Goal: Task Accomplishment & Management: Manage account settings

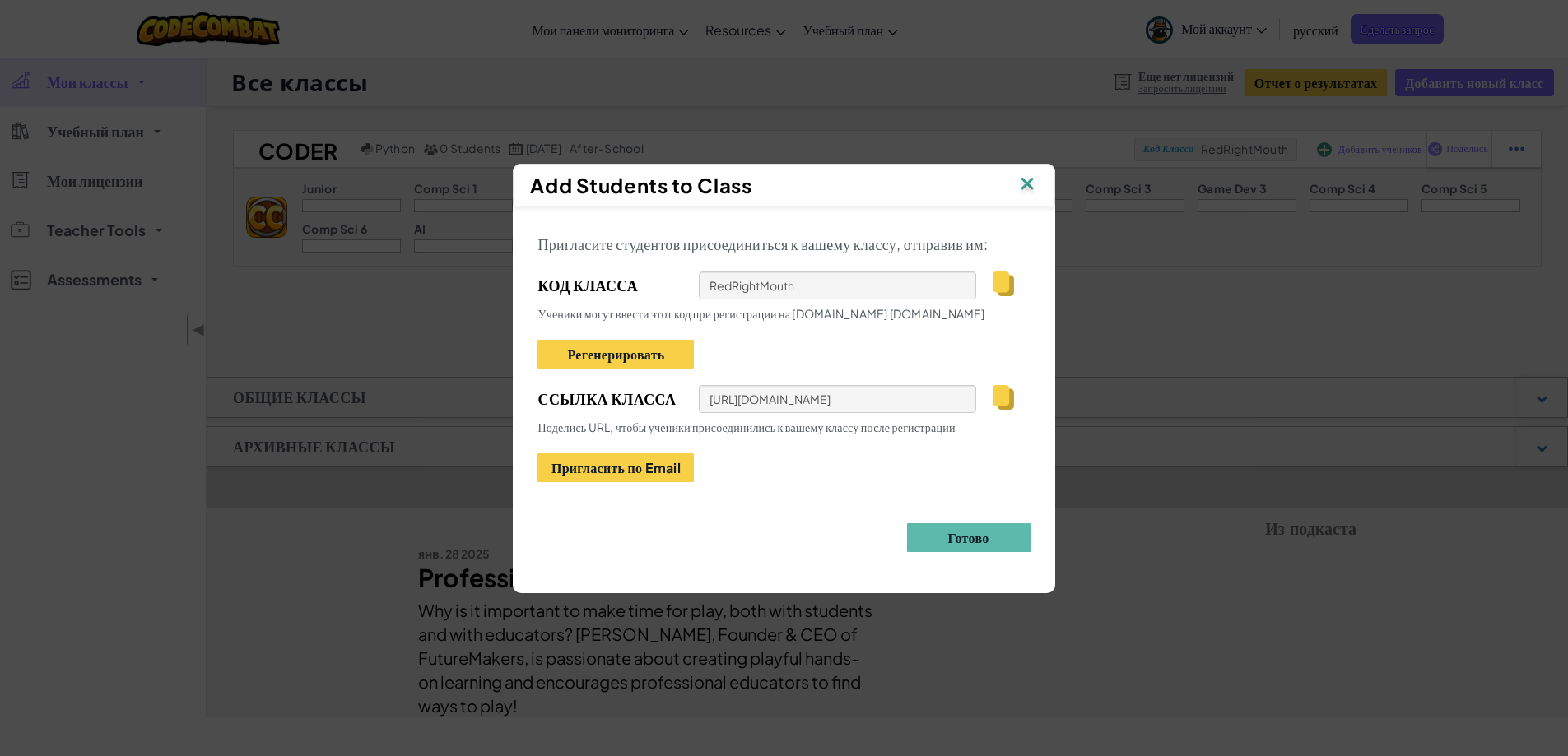
drag, startPoint x: 357, startPoint y: 128, endPoint x: 307, endPoint y: 116, distance: 51.4
click at [357, 127] on div "Add Students to Class Пригласите студентов присоединиться к вашему классу, отпр…" at bounding box center [784, 378] width 1568 height 756
drag, startPoint x: 412, startPoint y: 74, endPoint x: 882, endPoint y: 81, distance: 470.1
click at [431, 75] on div "Add Students to Class Пригласите студентов присоединиться к вашему классу, отпр…" at bounding box center [784, 378] width 1568 height 756
click at [1028, 188] on img at bounding box center [1028, 185] width 21 height 25
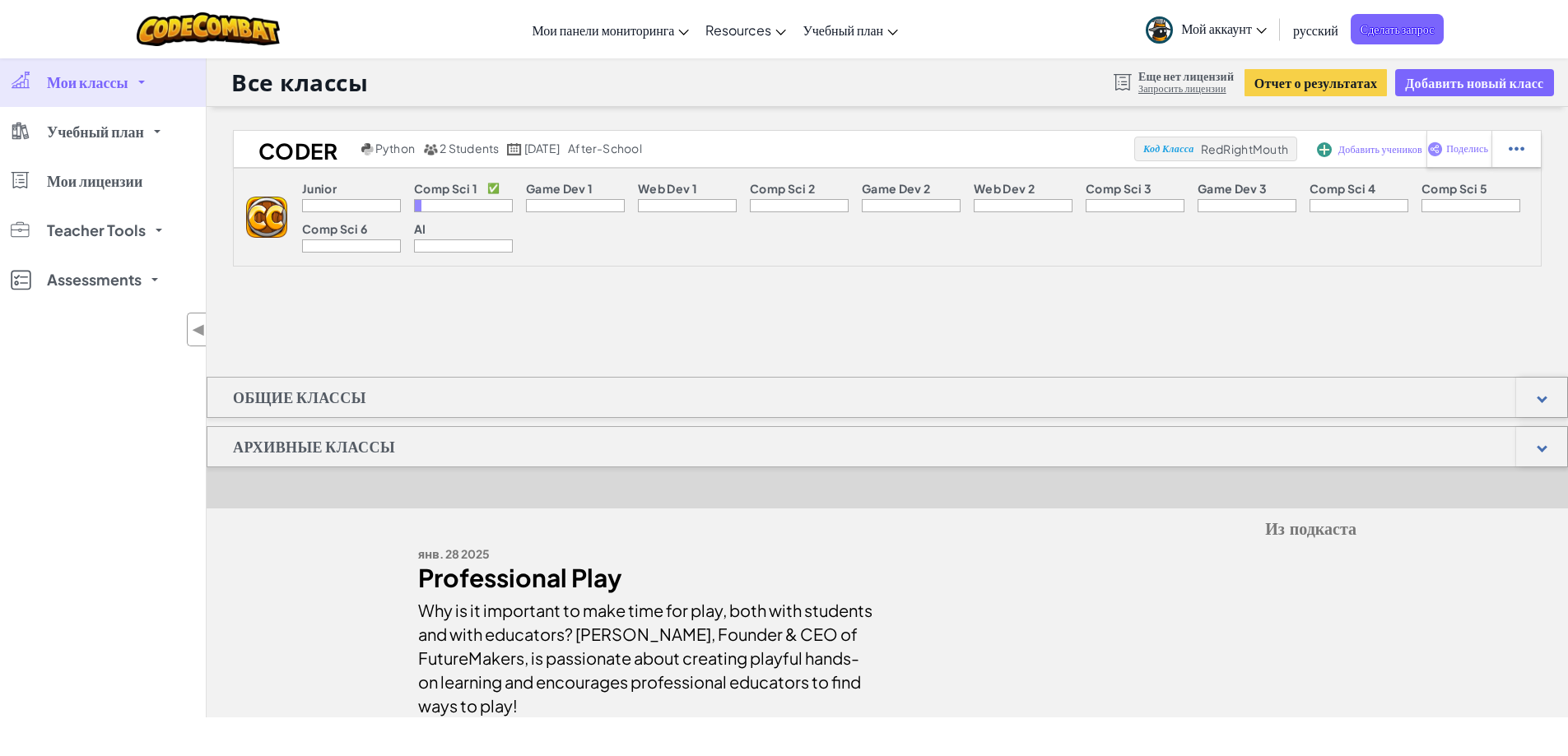
click at [467, 185] on p "Comp Sci 1" at bounding box center [446, 189] width 63 height 13
click at [497, 192] on p "✅" at bounding box center [493, 189] width 12 height 13
click at [457, 205] on div at bounding box center [463, 206] width 98 height 13
click at [417, 207] on div at bounding box center [418, 206] width 7 height 11
click at [166, 123] on link "Учебный план" at bounding box center [103, 132] width 206 height 50
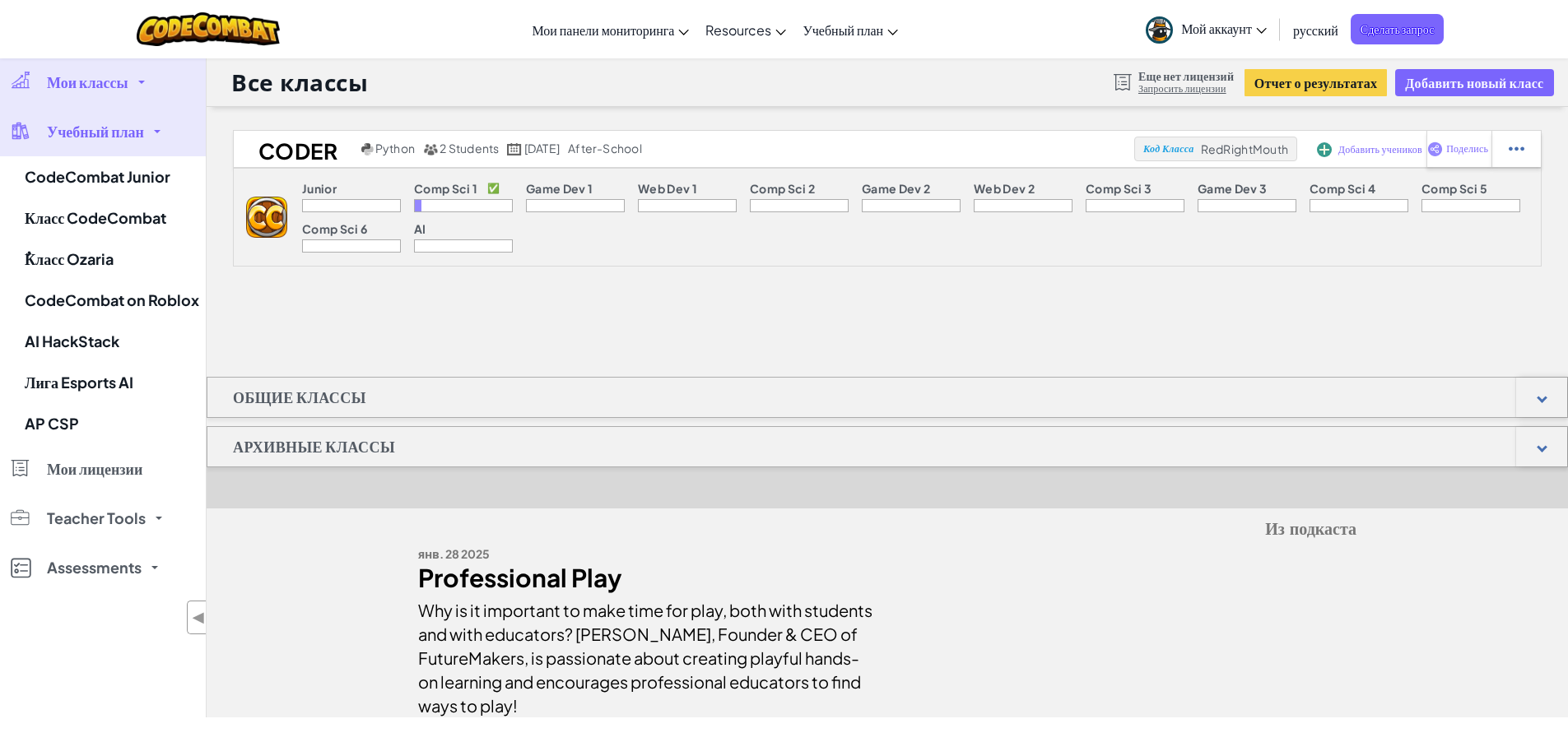
click at [112, 74] on span "Мои классы" at bounding box center [87, 82] width 81 height 15
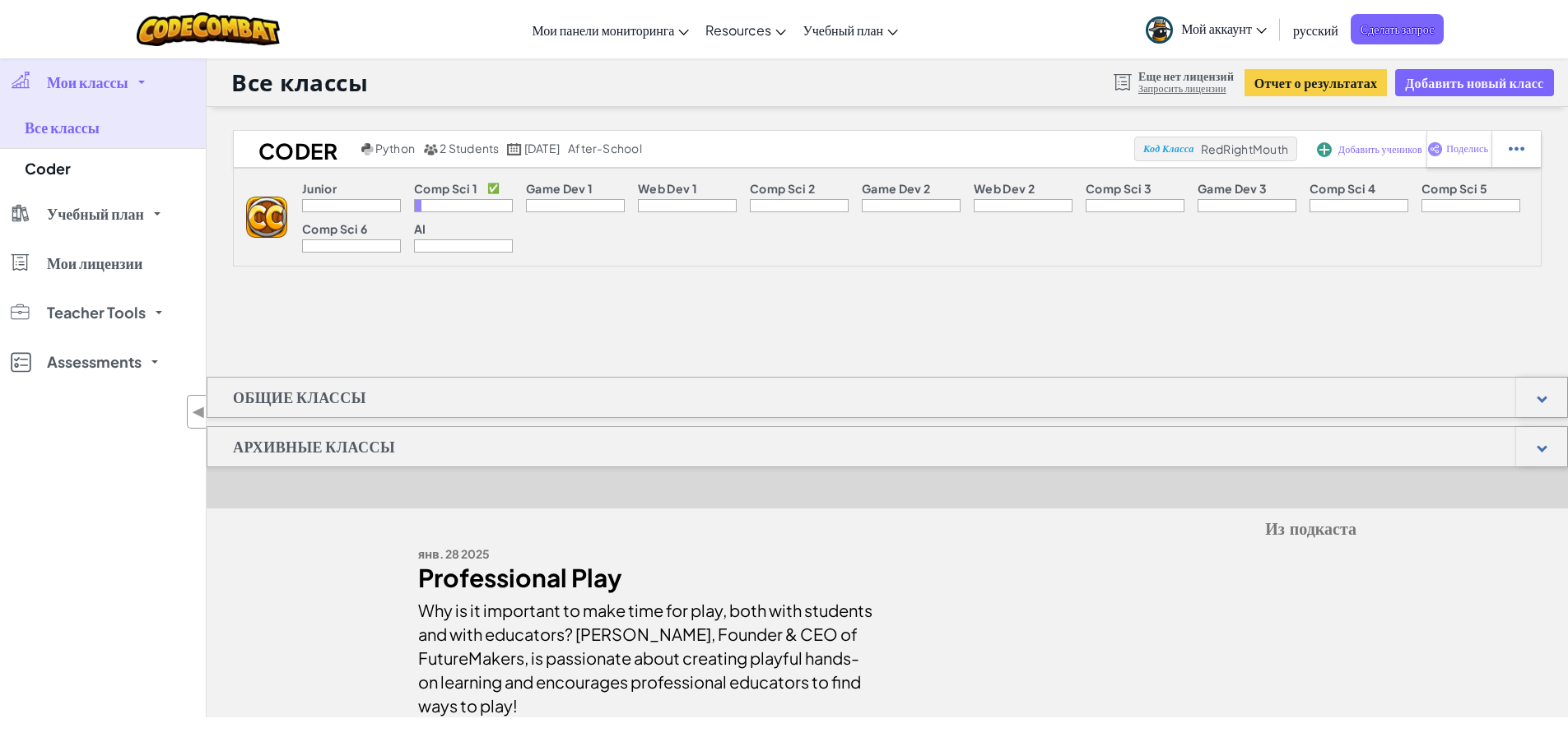
click at [112, 74] on span "Мои классы" at bounding box center [87, 82] width 81 height 15
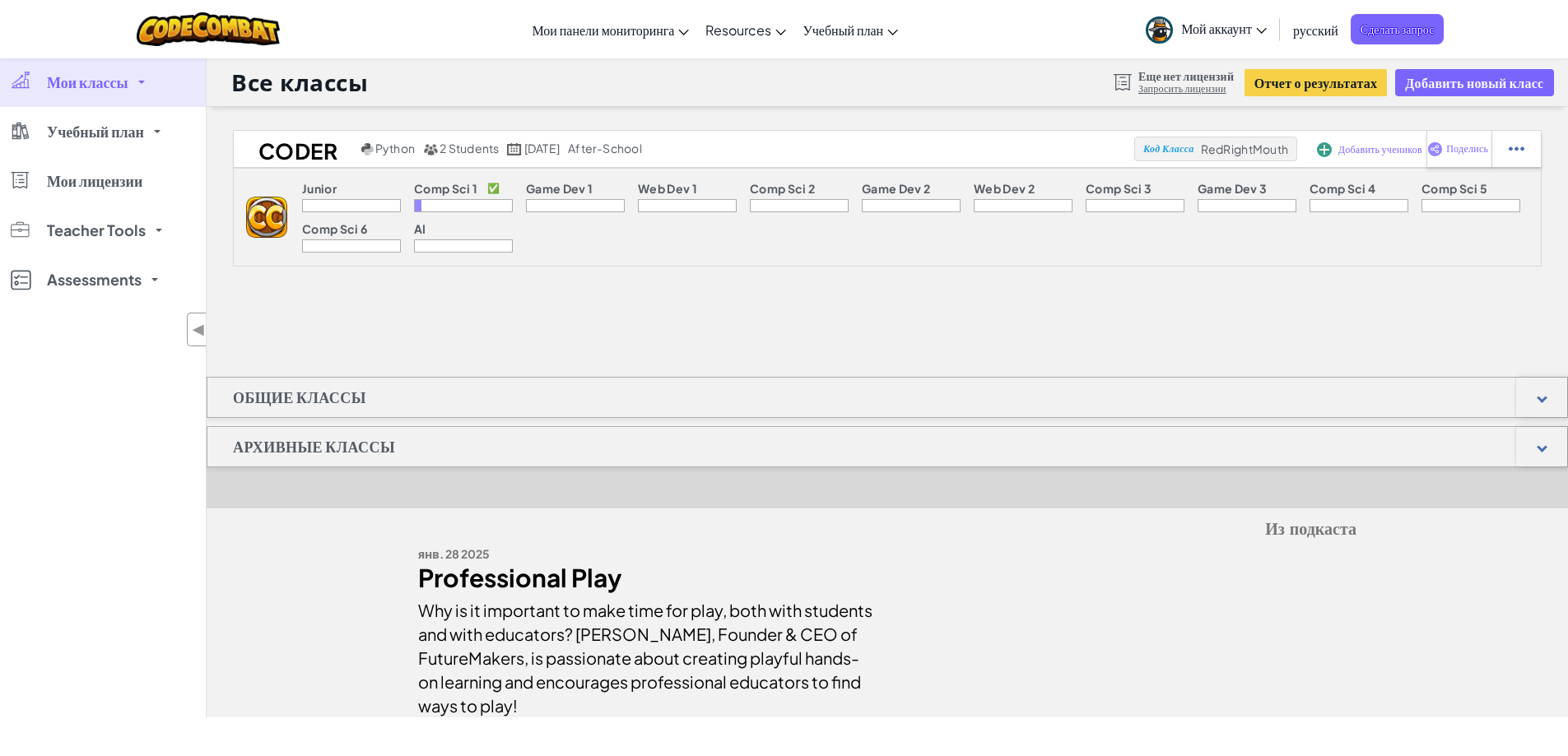
click at [112, 74] on span "Мои классы" at bounding box center [87, 82] width 81 height 15
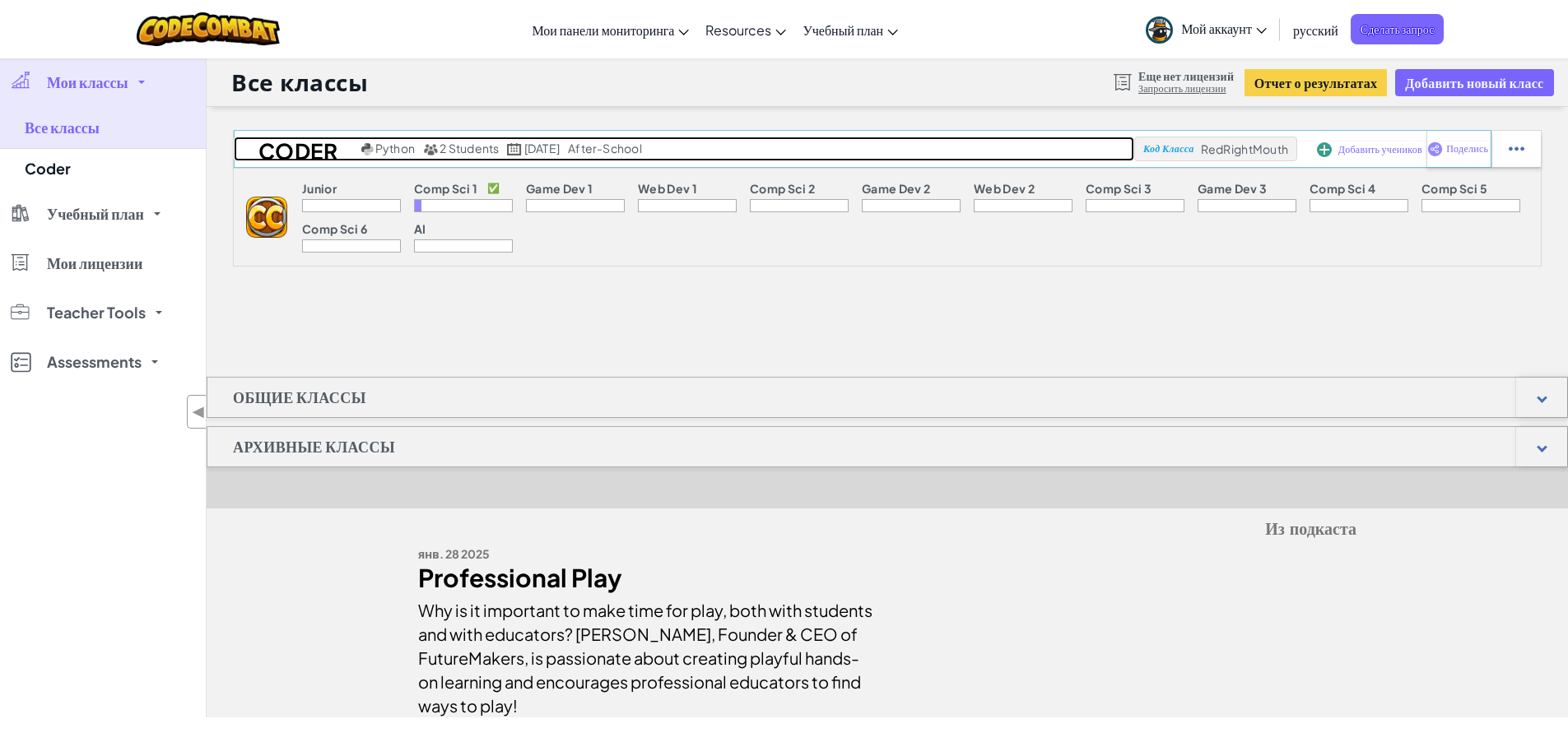
click at [282, 158] on h2 "Coder" at bounding box center [295, 149] width 123 height 25
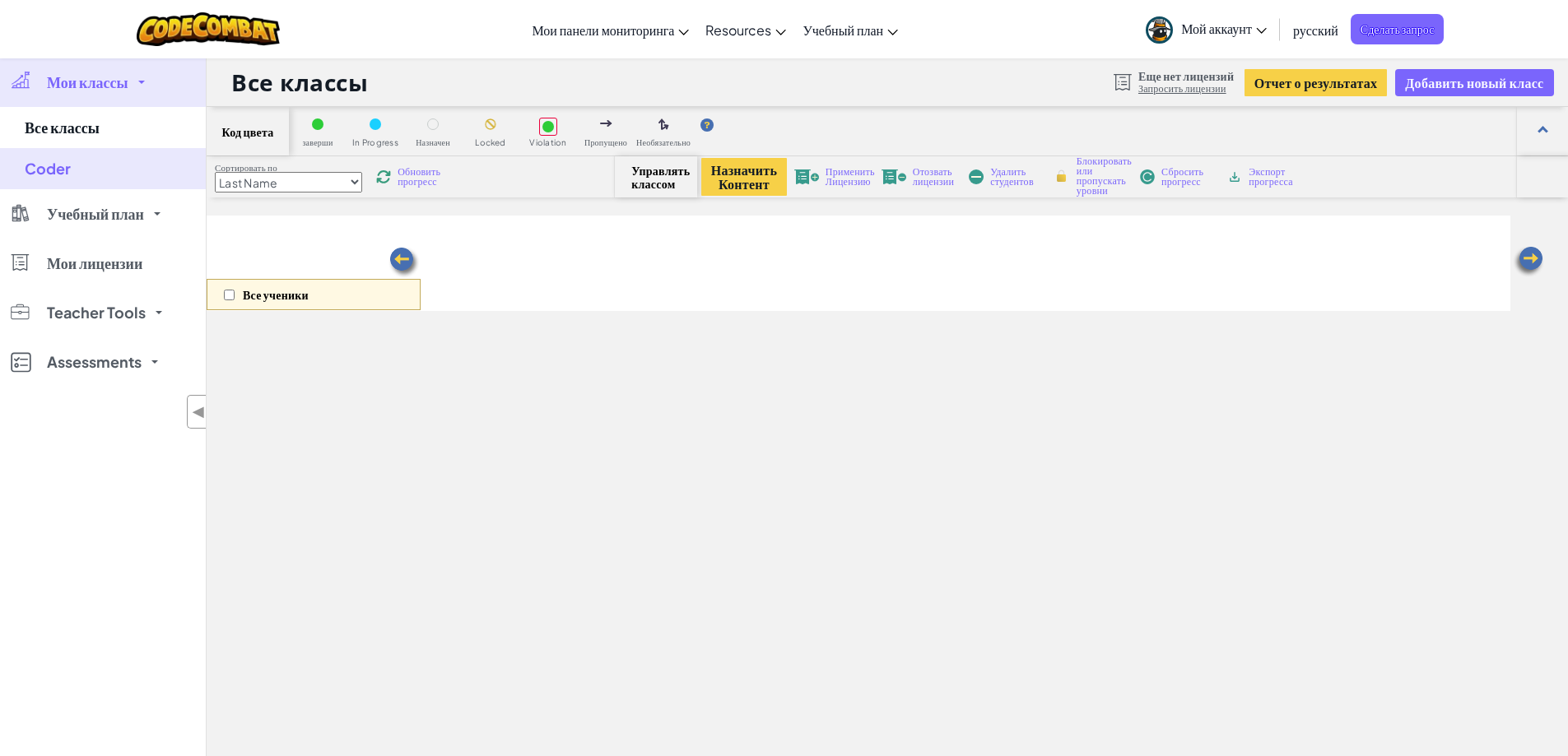
click at [286, 158] on div "Сортировать по Last Name first Name Progress (High to Low) Progress (Low to Hig…" at bounding box center [887, 177] width 1362 height 41
select select "560f1a9f22961295f9427742"
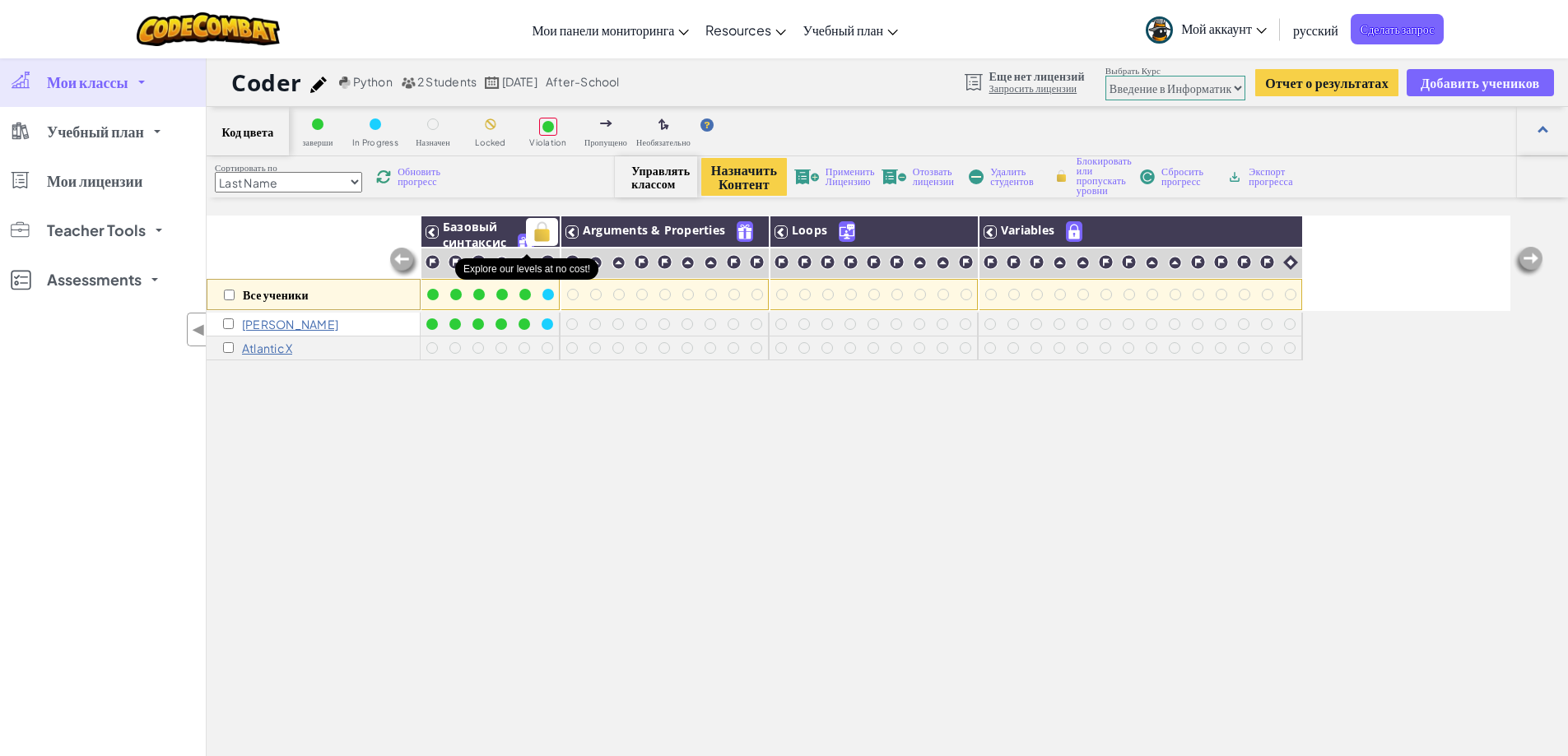
click at [521, 242] on img at bounding box center [526, 244] width 15 height 19
click at [538, 235] on img at bounding box center [542, 232] width 29 height 25
checkbox input "true"
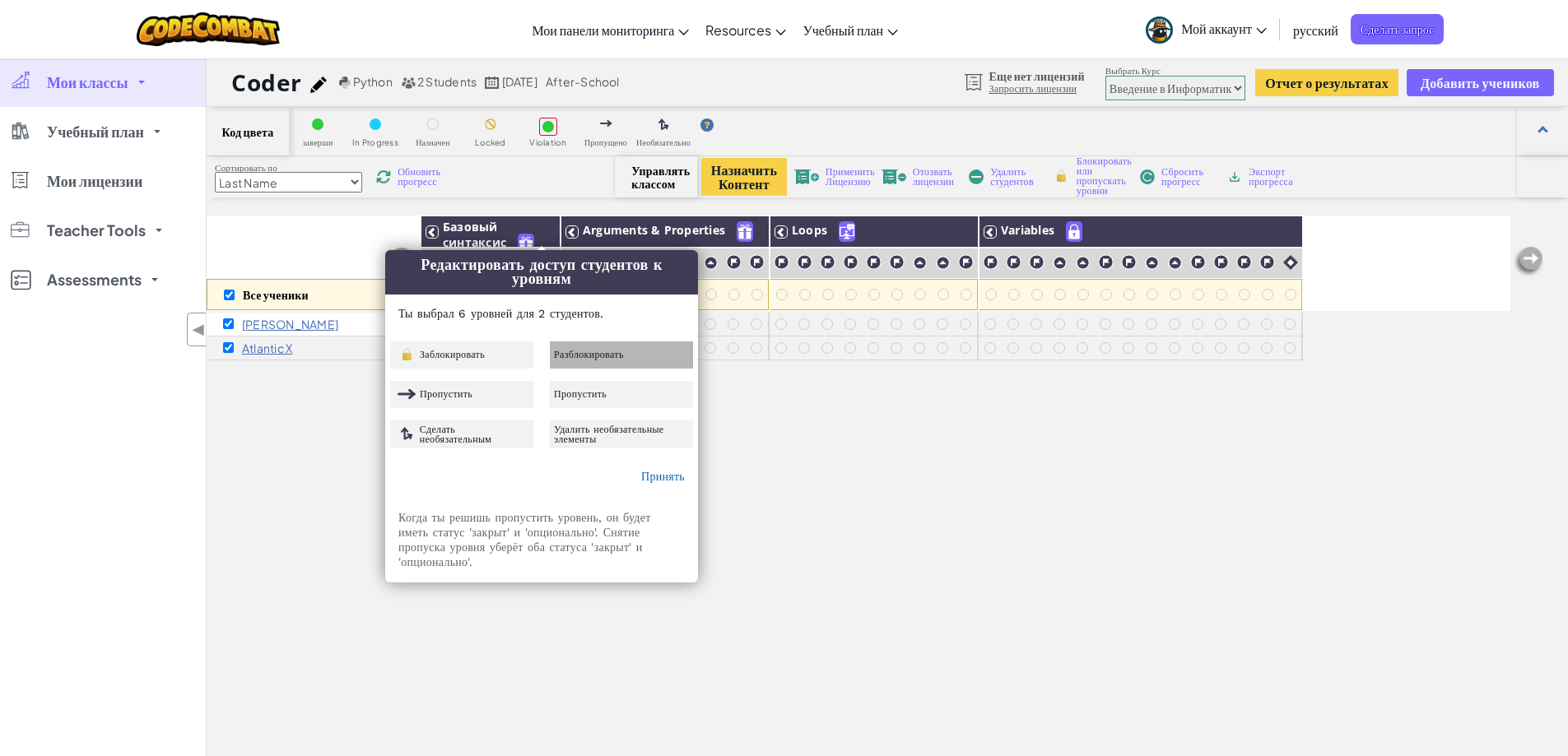
click at [577, 368] on div "Разблокировать" at bounding box center [622, 355] width 143 height 27
click at [994, 422] on div "Все ученики Базовый синтаксис Arguments & Properties Loops Variables Ali Jumaye…" at bounding box center [858, 553] width 1304 height 674
checkbox input "false"
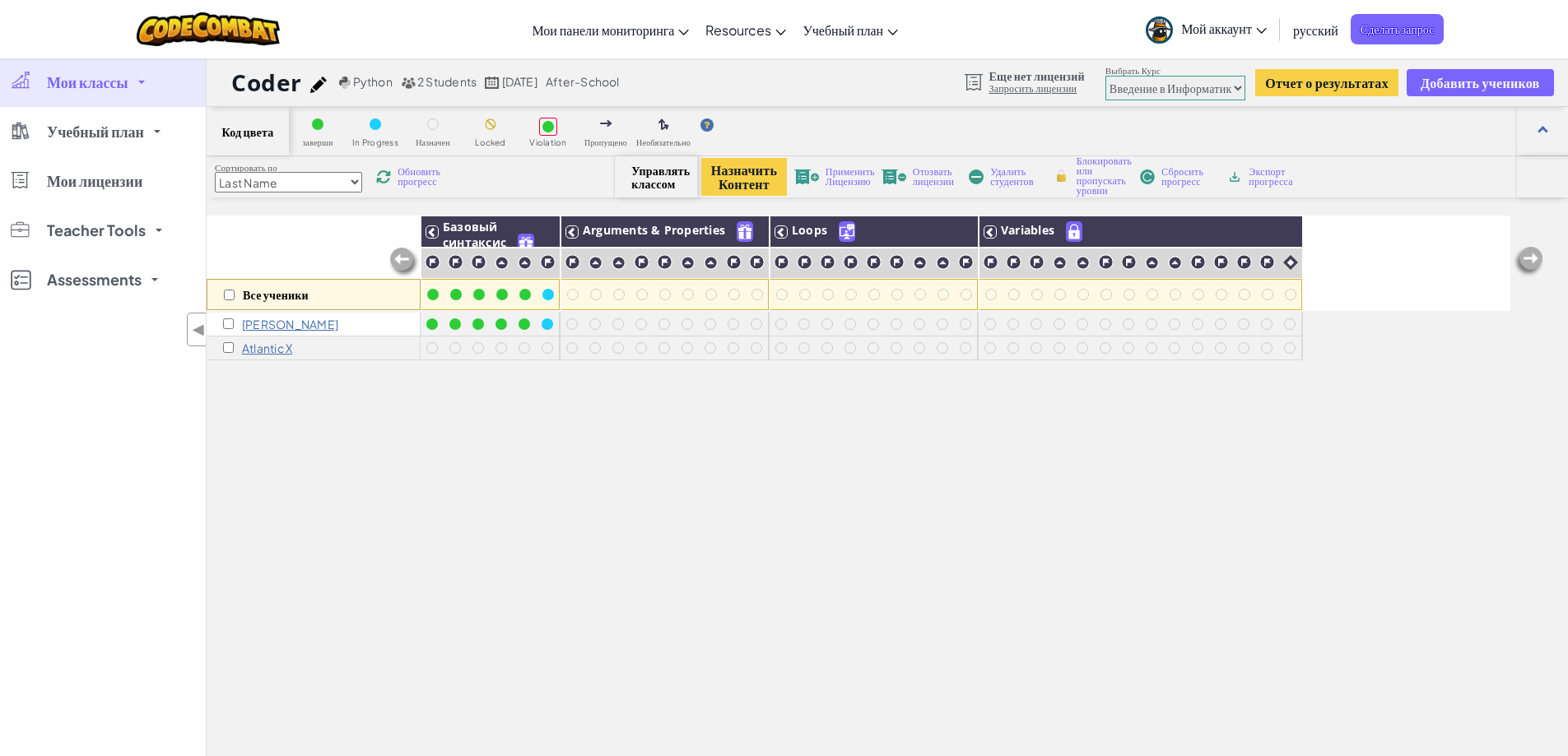
click at [222, 325] on div "[PERSON_NAME]" at bounding box center [313, 325] width 214 height 24
click at [229, 325] on input "checkbox" at bounding box center [228, 324] width 11 height 10
checkbox input "true"
click at [285, 325] on p "[PERSON_NAME]" at bounding box center [289, 325] width 96 height 13
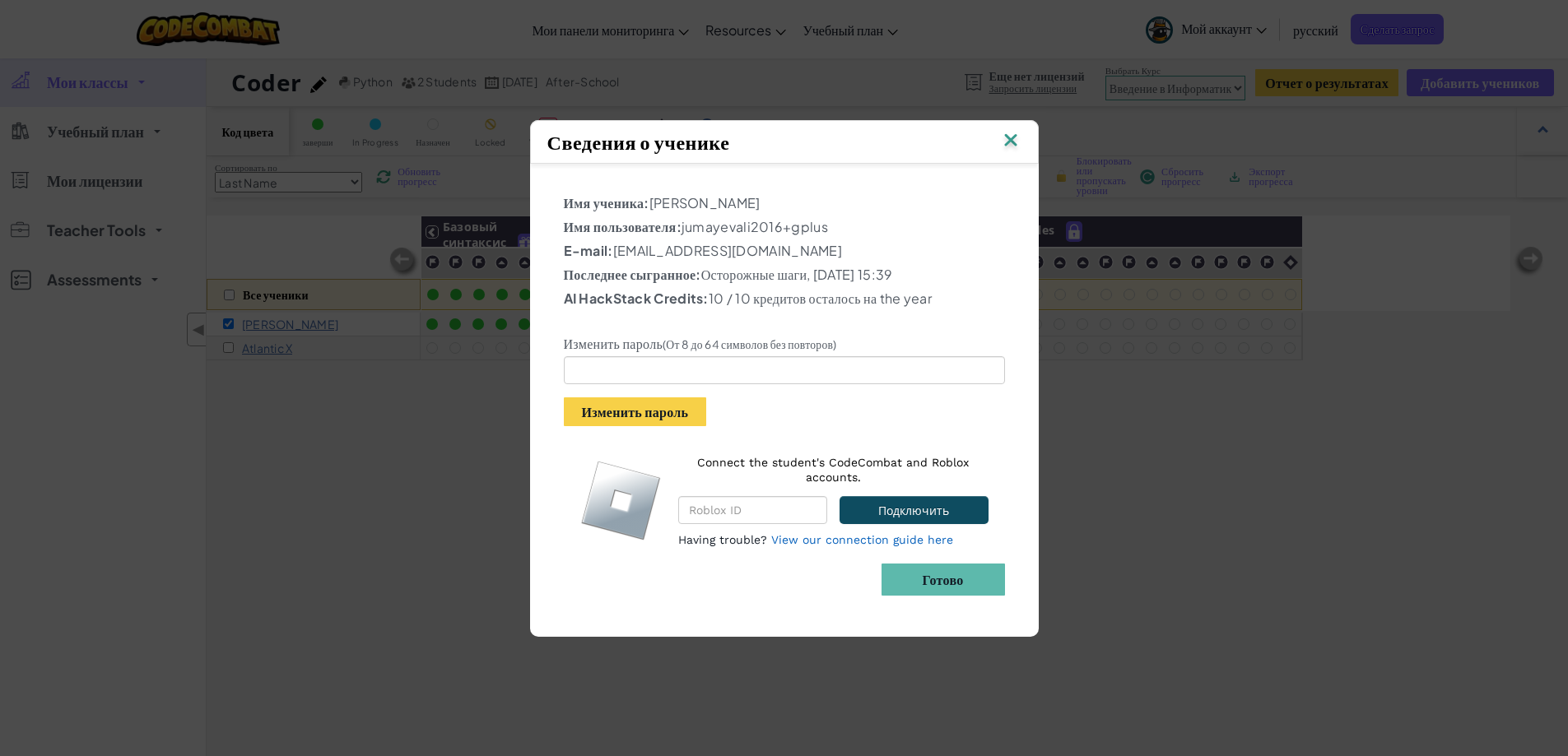
click at [1012, 131] on img at bounding box center [1011, 141] width 21 height 25
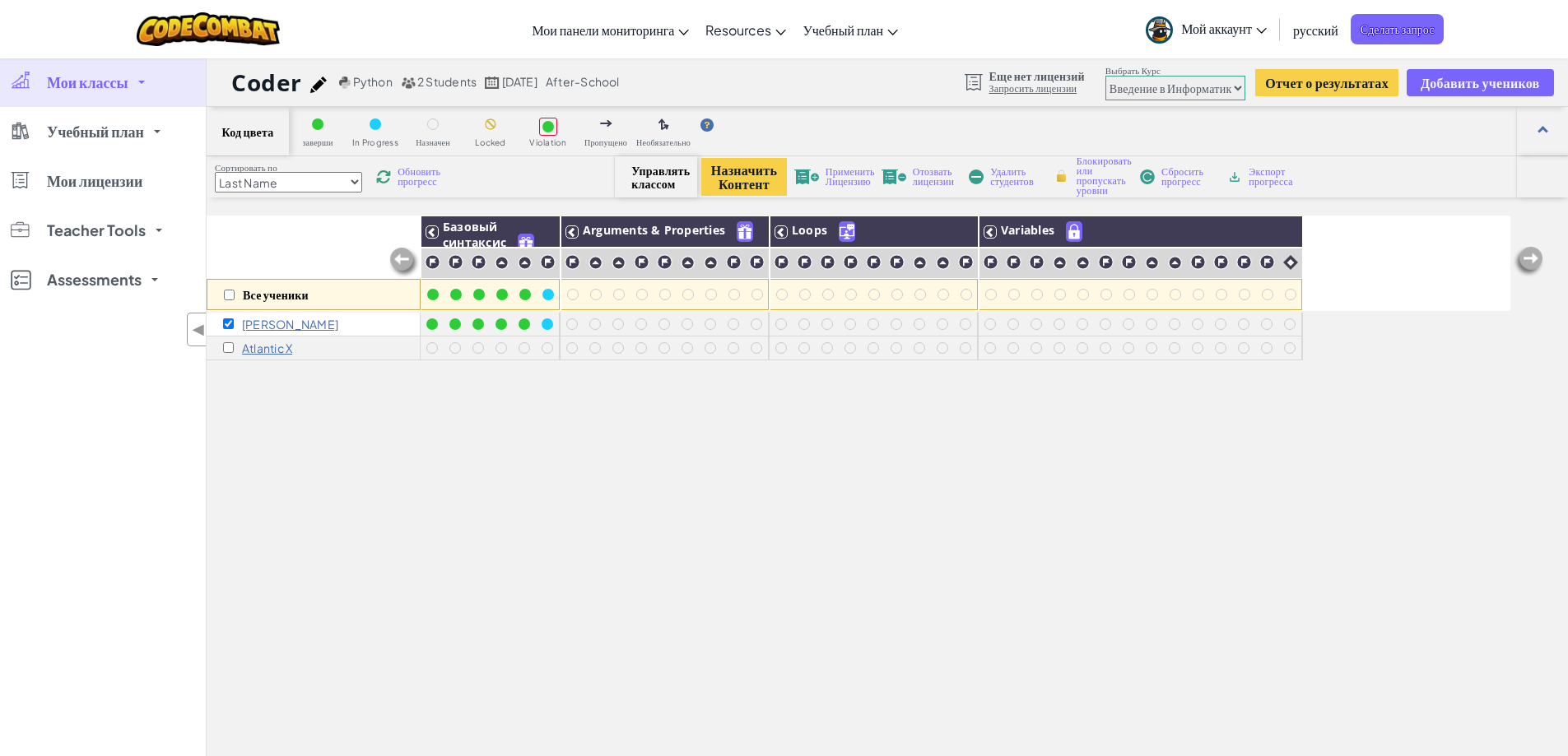
click at [994, 513] on div "Все ученики Базовый синтаксис Arguments & Properties Loops Variables Ali Jumaye…" at bounding box center [858, 553] width 1304 height 674
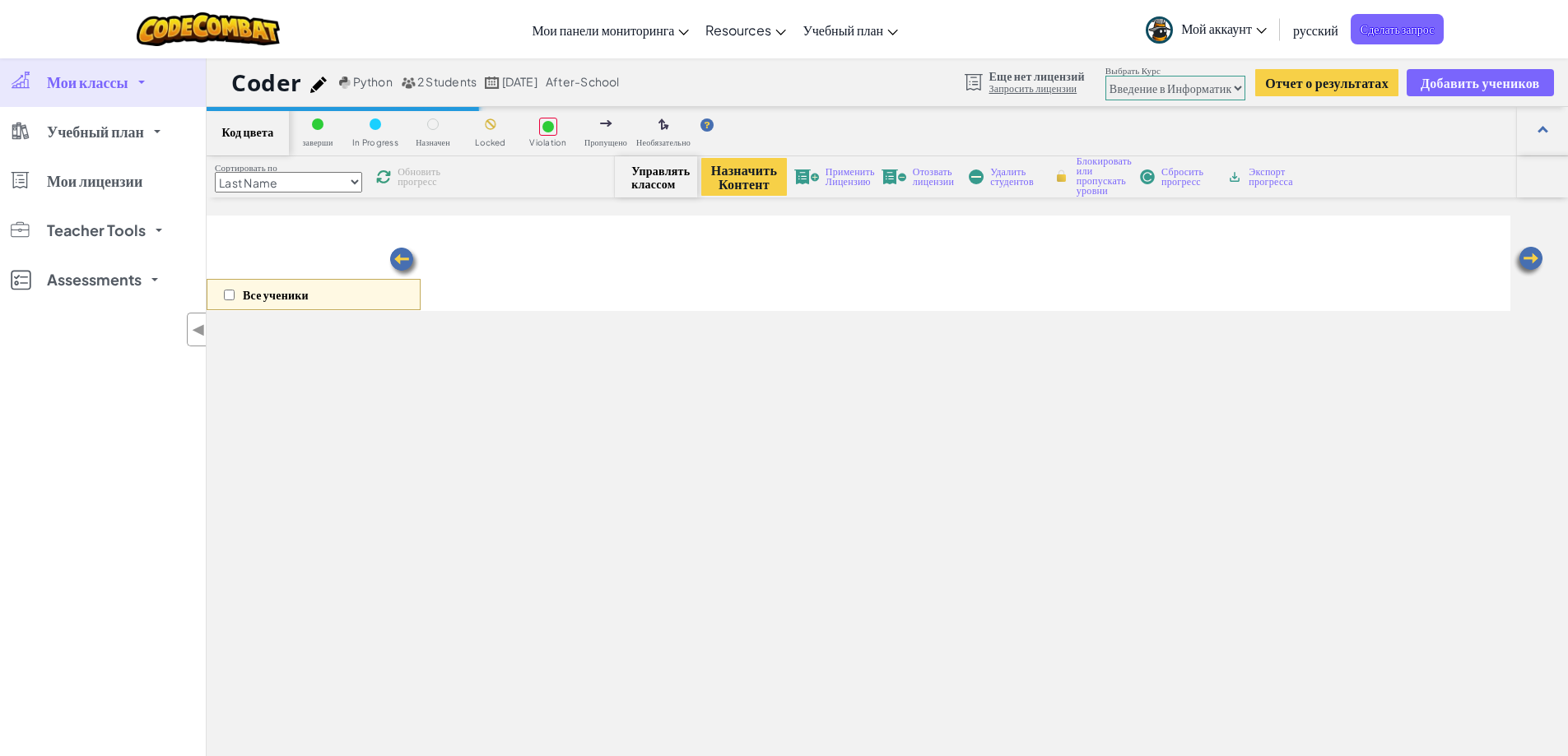
select select "560f1a9f22961295f9427742"
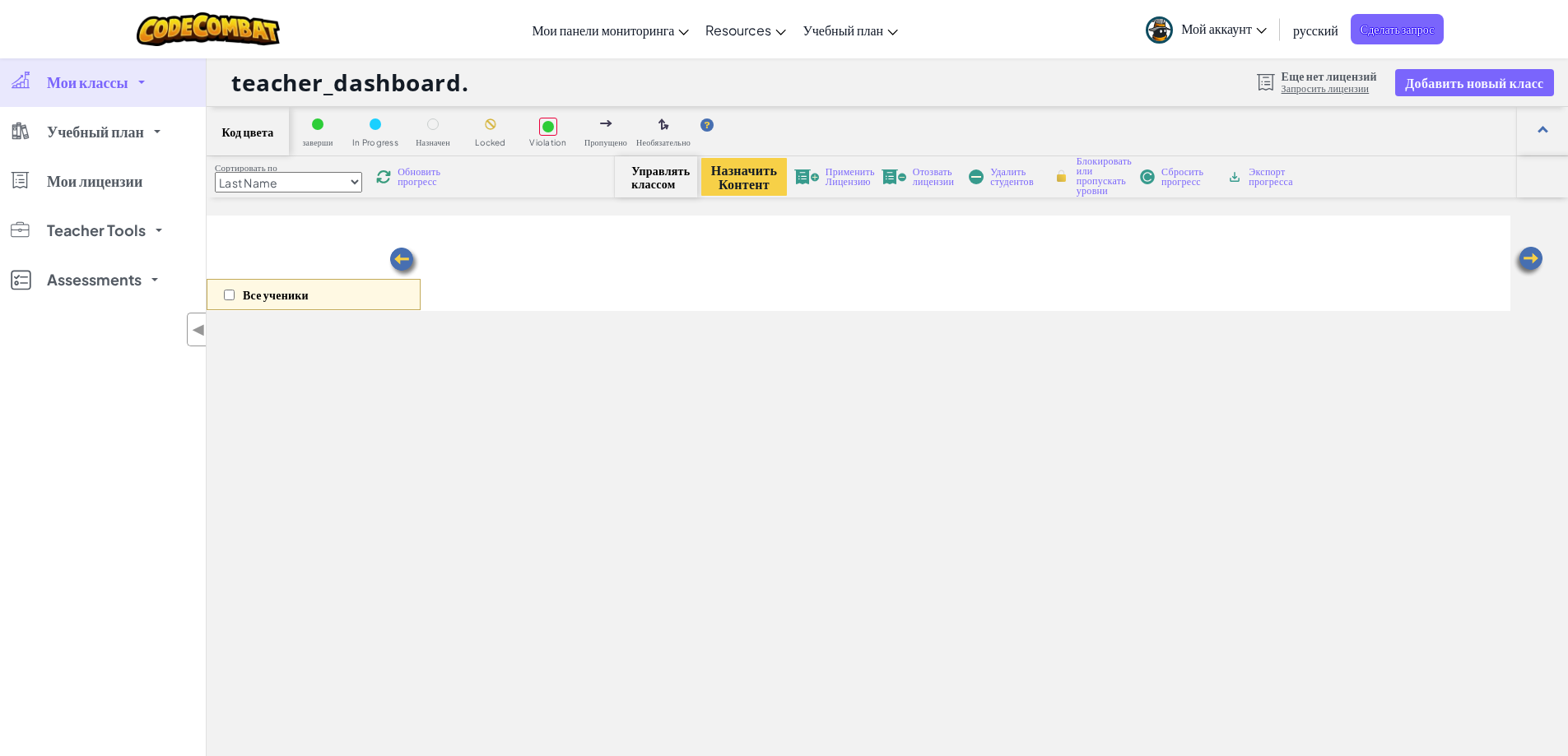
select select "560f1a9f22961295f9427742"
